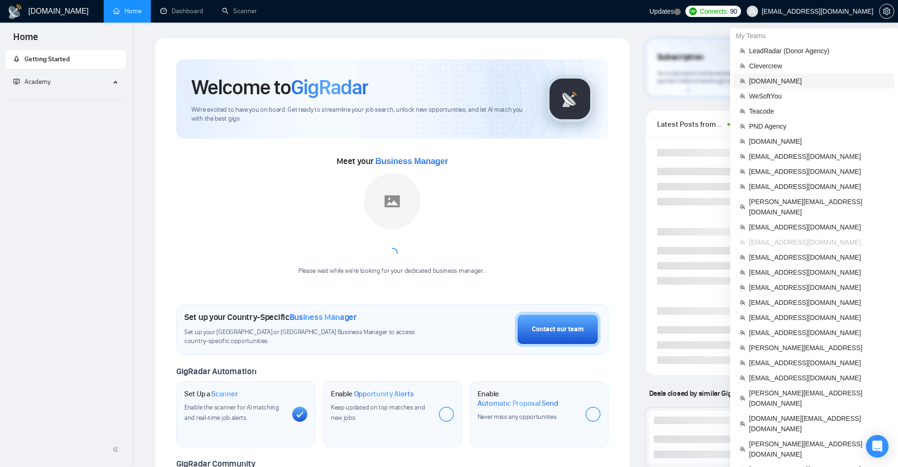
click at [788, 83] on span "[DOMAIN_NAME]" at bounding box center [819, 81] width 140 height 10
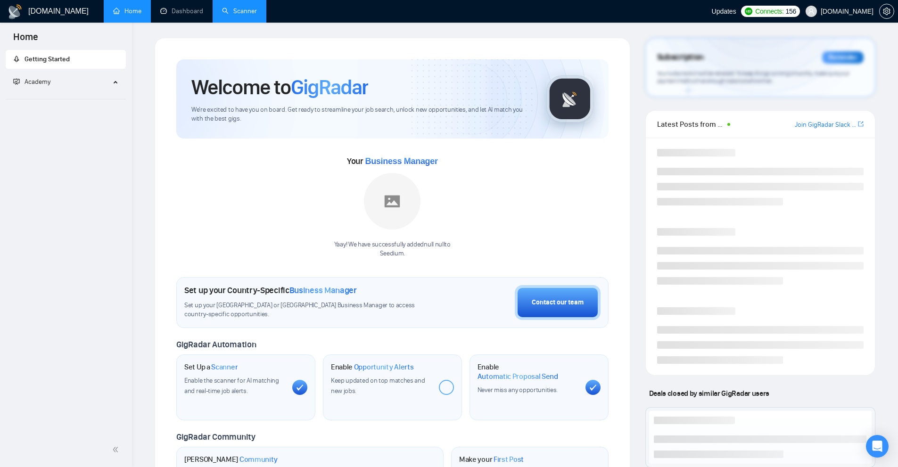
click at [229, 15] on link "Scanner" at bounding box center [239, 11] width 35 height 8
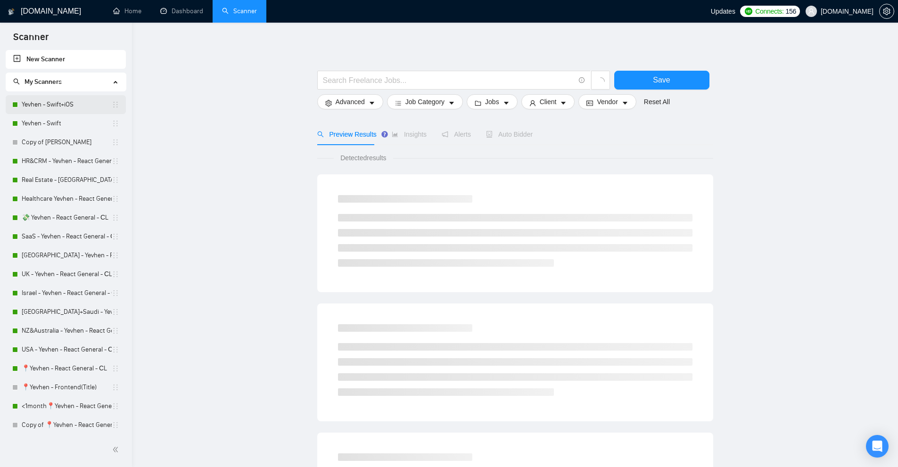
click at [65, 109] on link "Yevhen - Swift+iOS" at bounding box center [67, 104] width 90 height 19
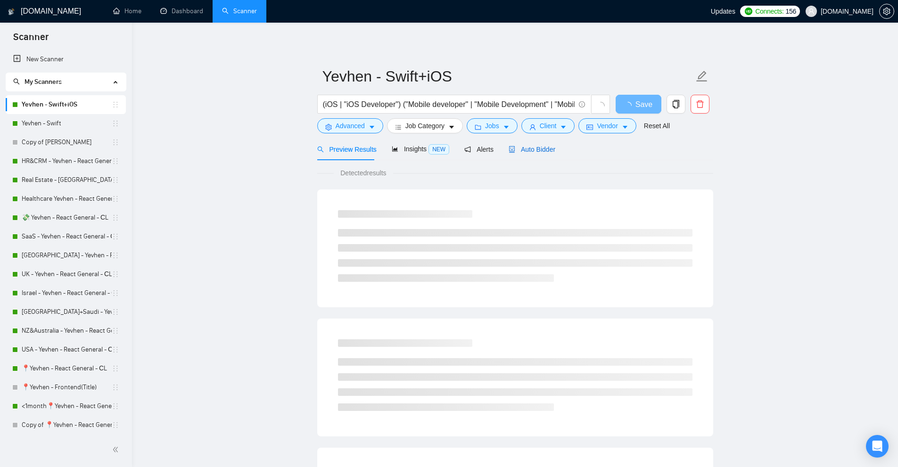
click at [538, 153] on span "Auto Bidder" at bounding box center [532, 150] width 47 height 8
